Goal: Task Accomplishment & Management: Manage account settings

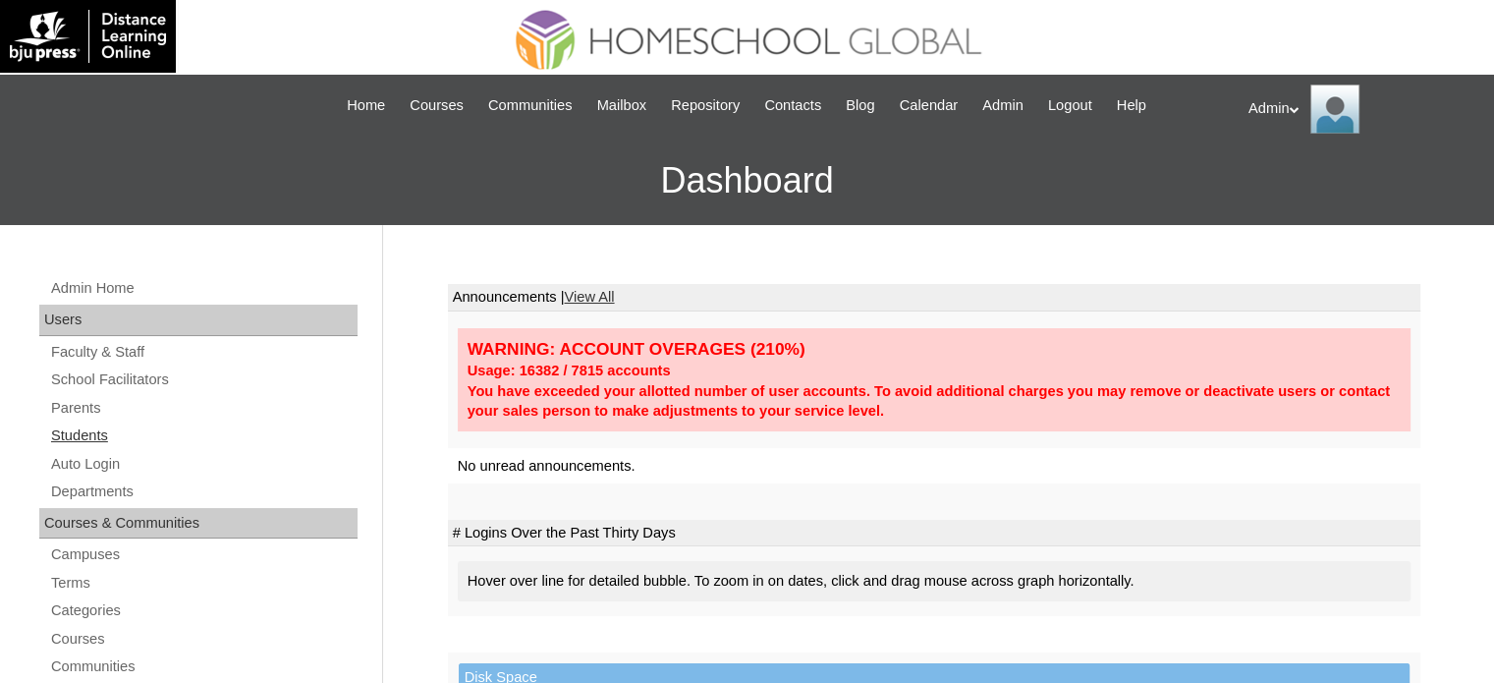
click at [97, 431] on link "Students" at bounding box center [203, 435] width 309 height 25
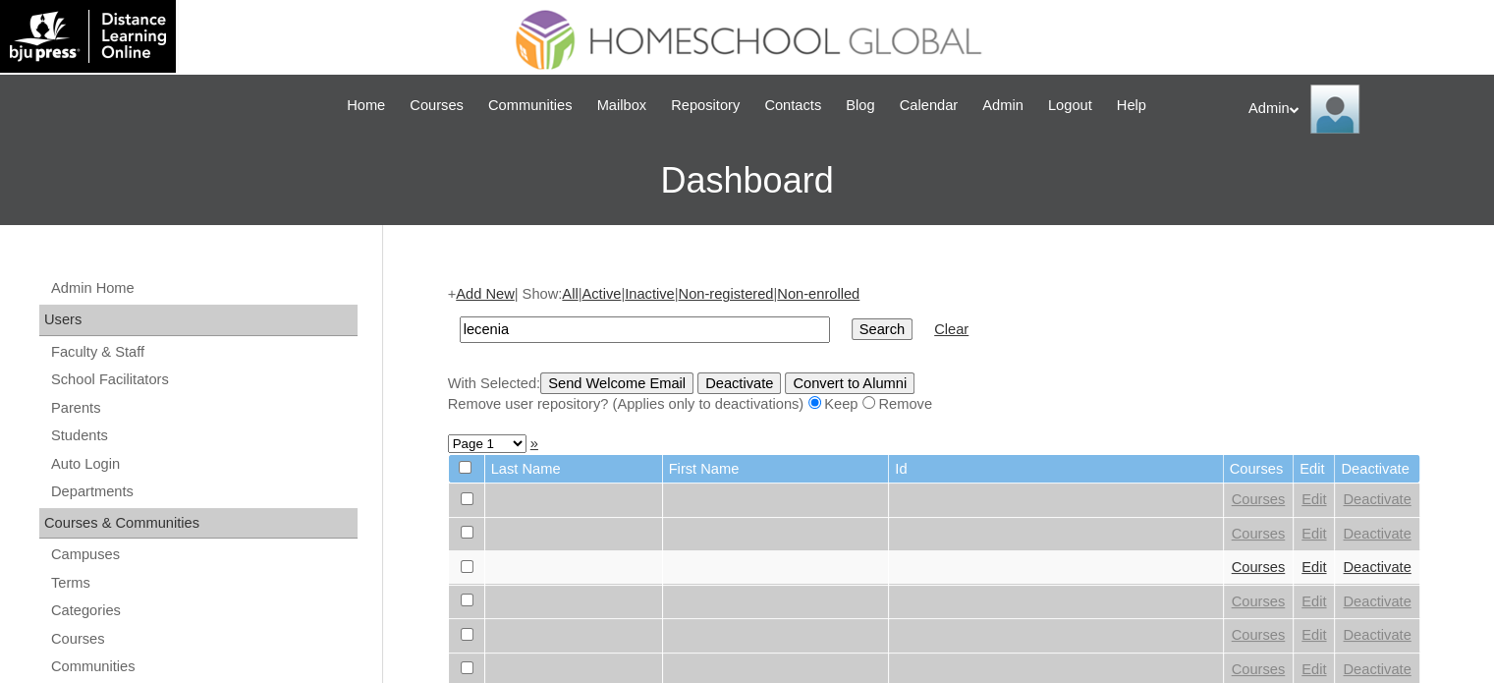
type input "lecenia"
click at [852, 330] on input "Search" at bounding box center [882, 329] width 61 height 22
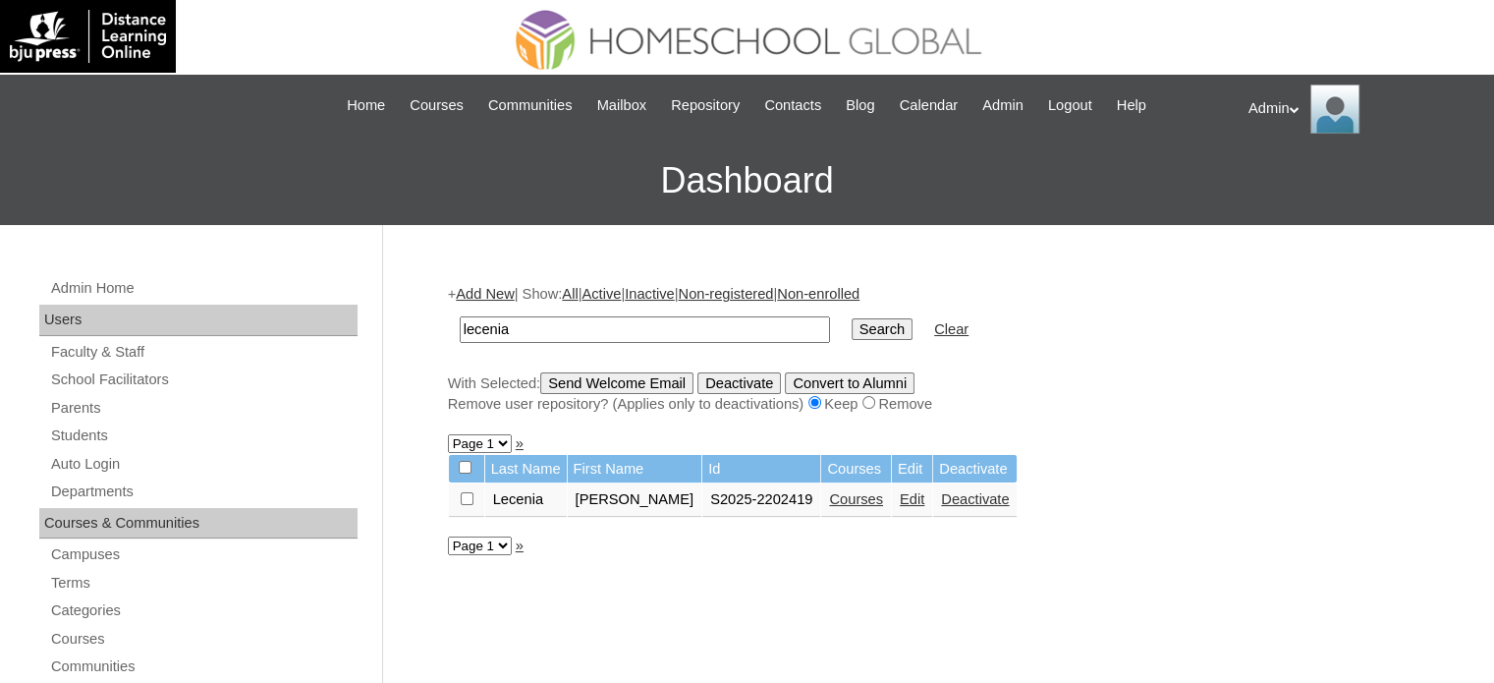
click at [829, 498] on link "Courses" at bounding box center [856, 499] width 54 height 16
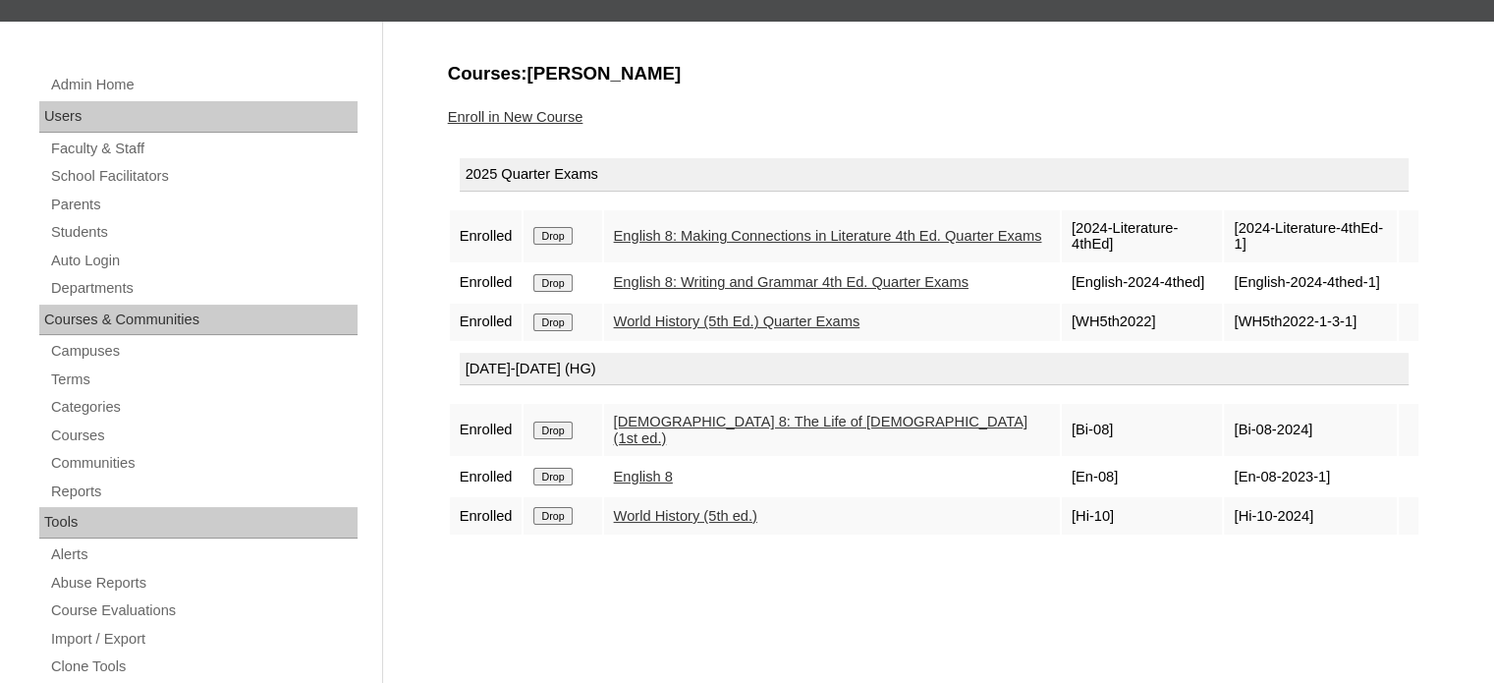
scroll to position [204, 0]
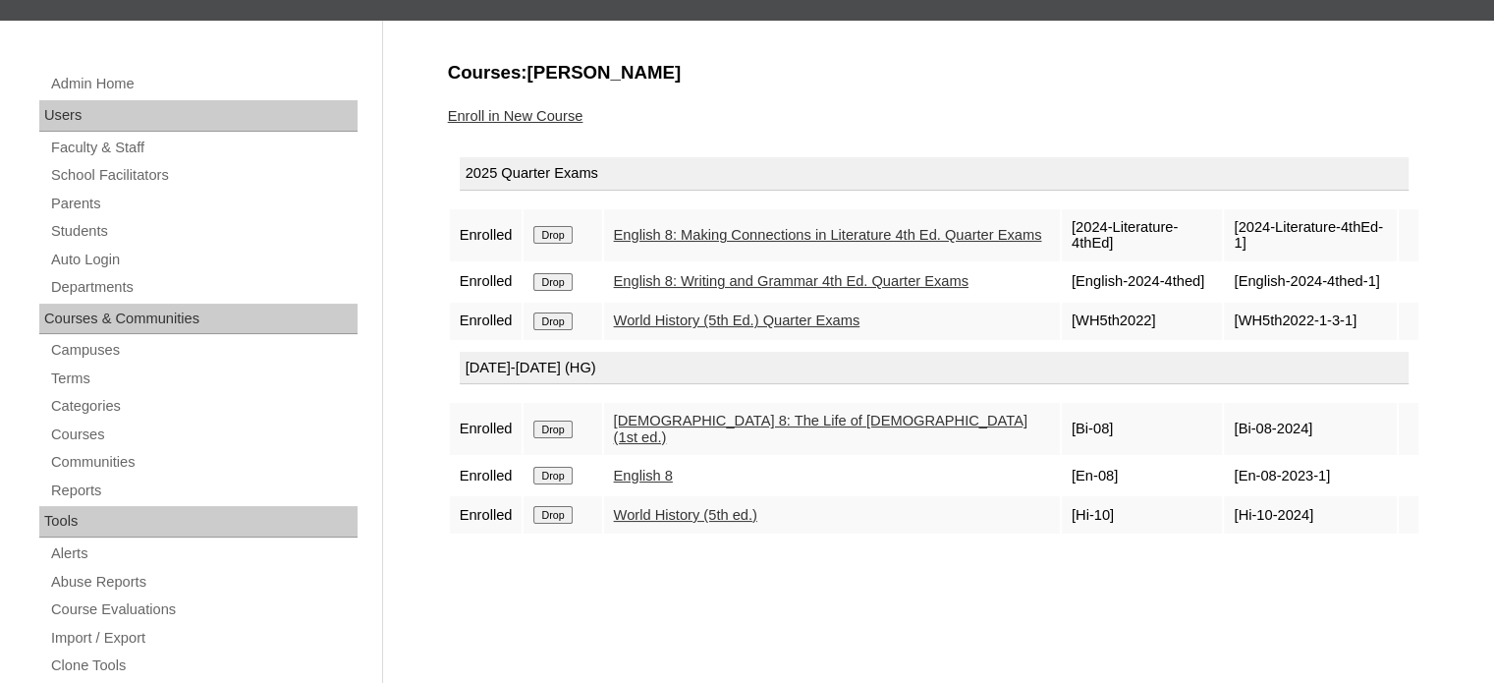
click at [538, 114] on link "Enroll in New Course" at bounding box center [516, 116] width 136 height 16
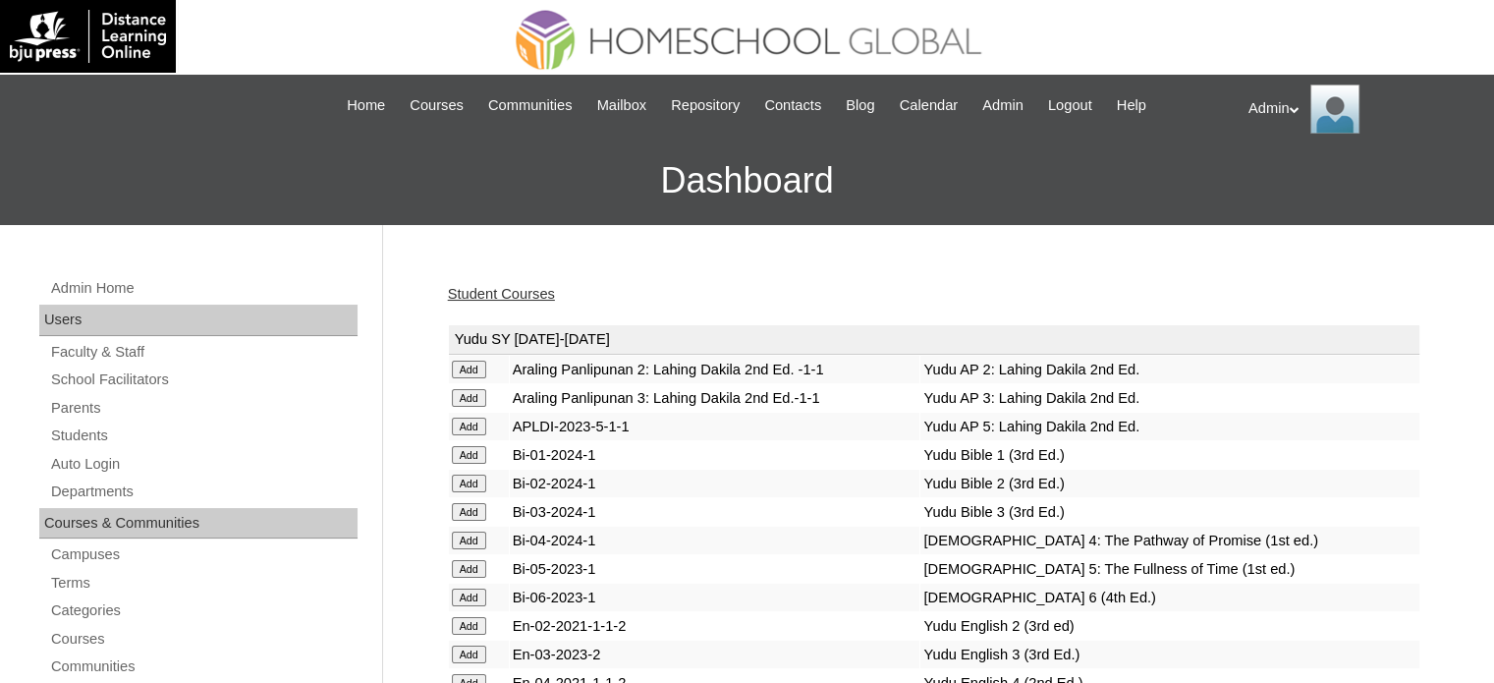
scroll to position [1598, 0]
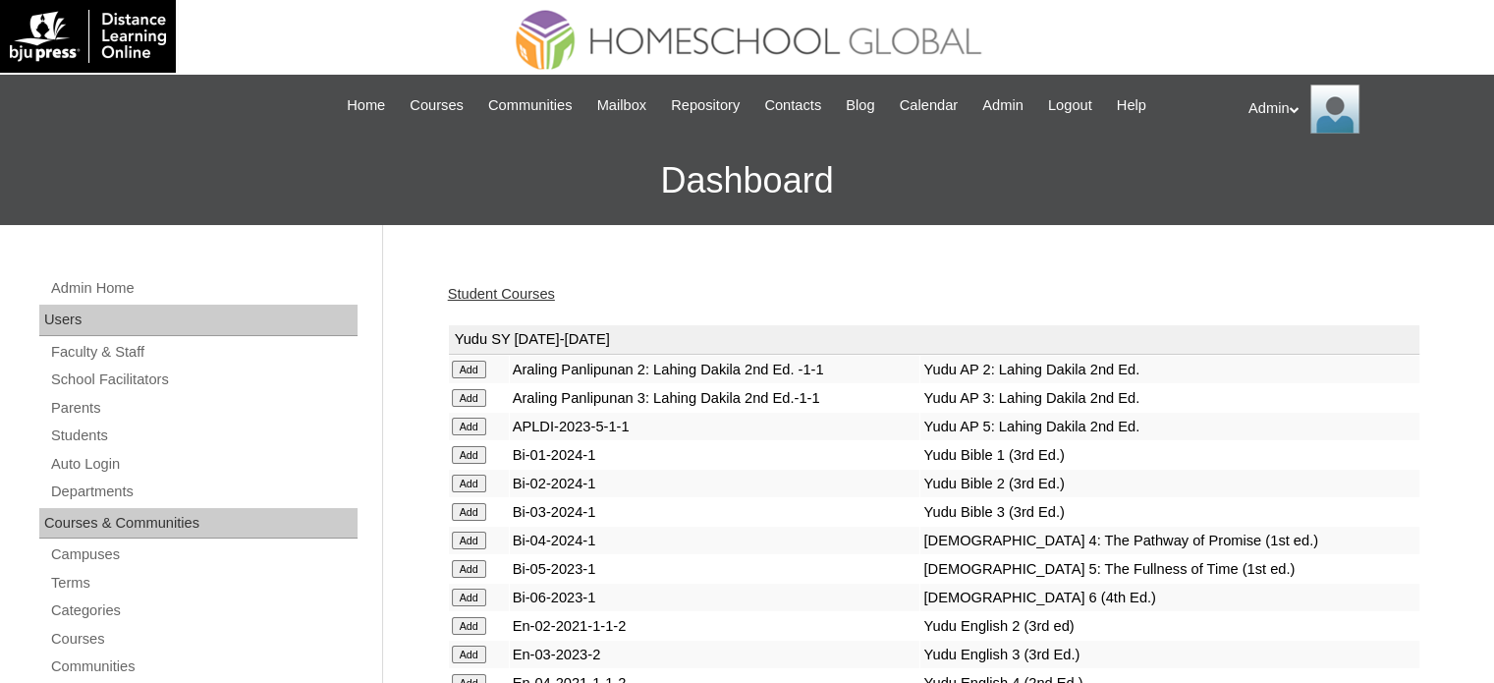
scroll to position [1214, 0]
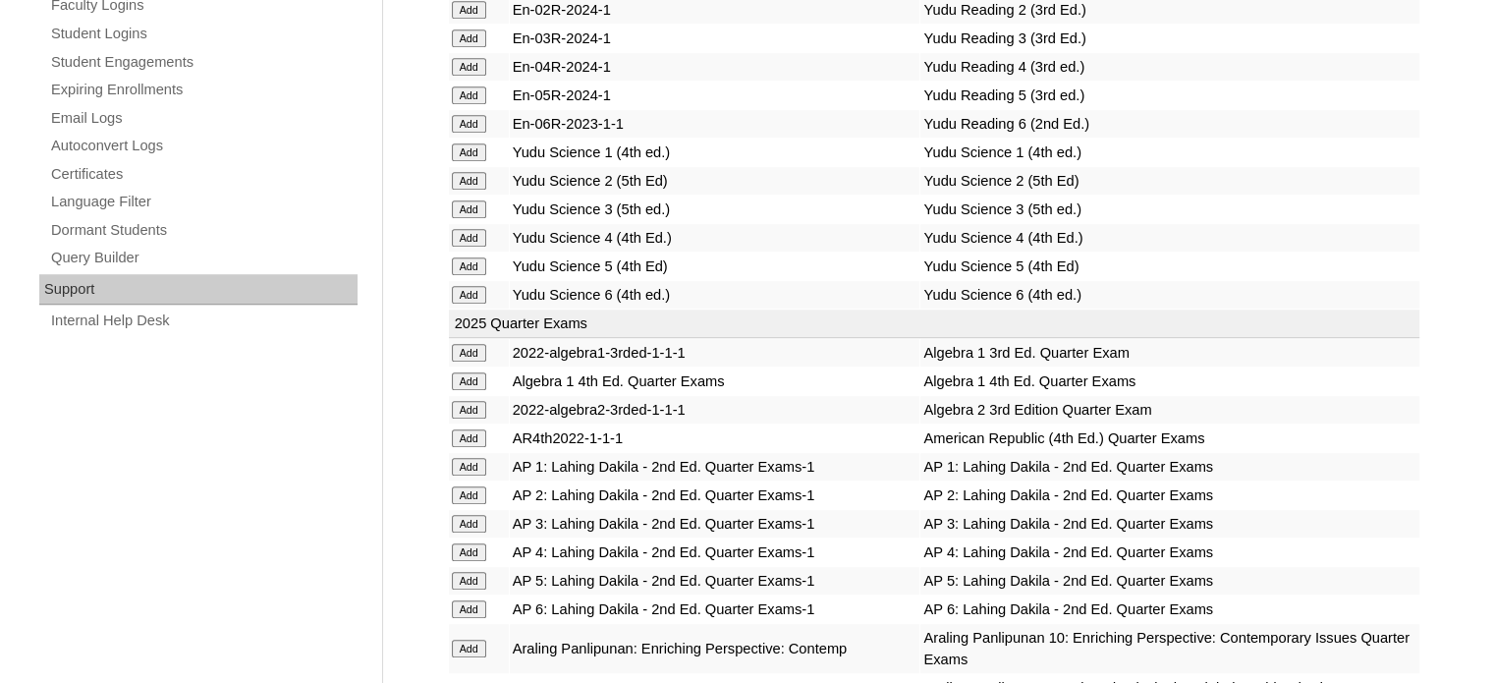
click at [1266, 120] on td "Yudu Reading 6 (2nd Ed.)" at bounding box center [1170, 124] width 498 height 28
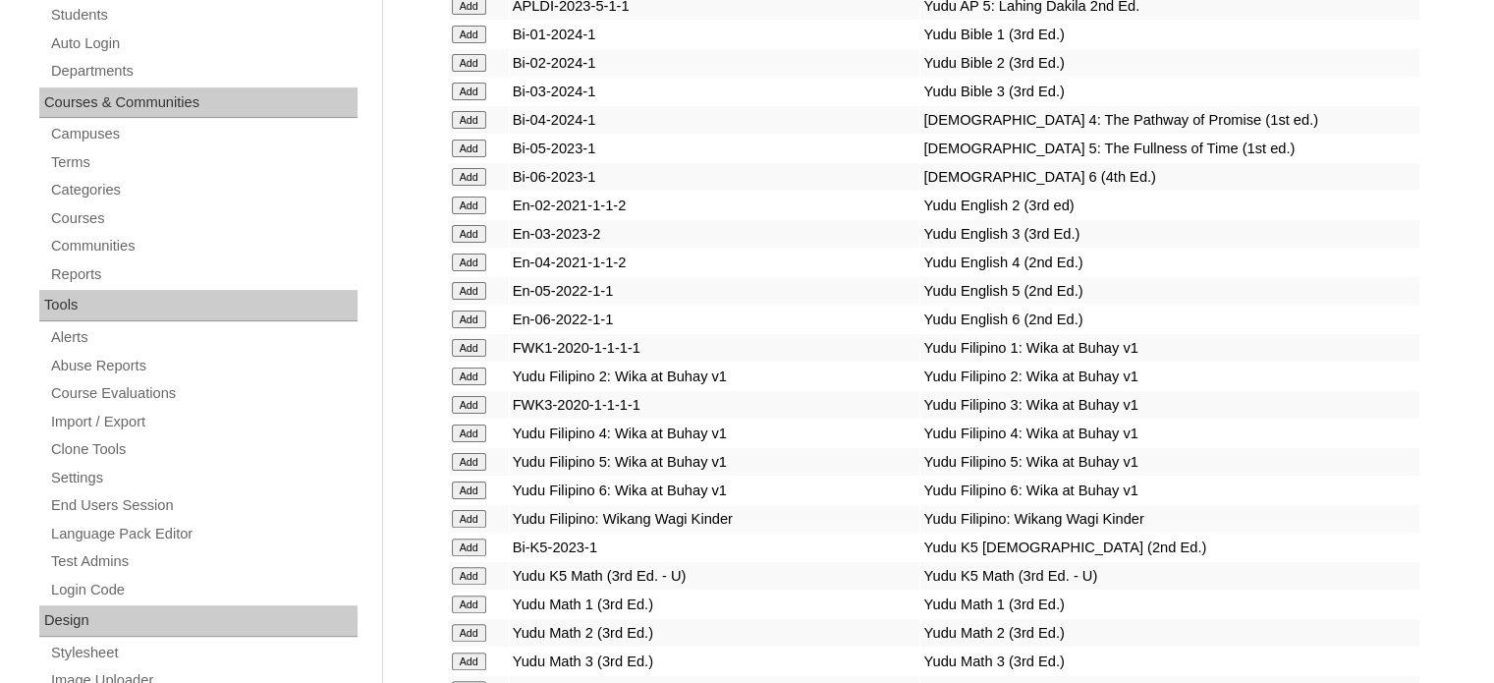
scroll to position [2553, 0]
